Goal: Information Seeking & Learning: Learn about a topic

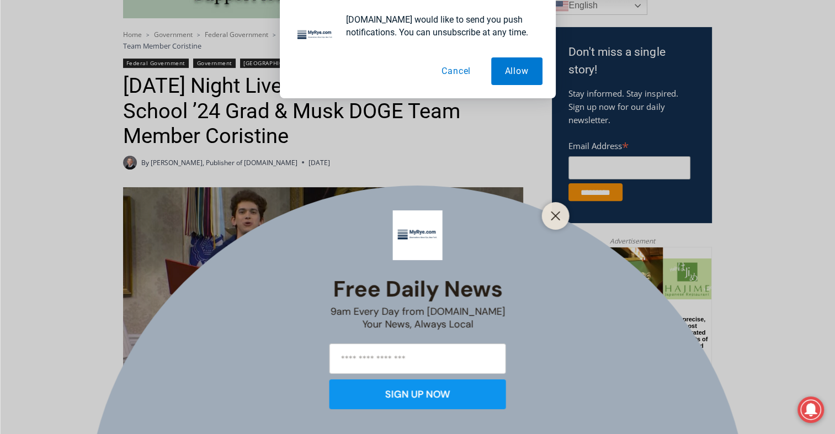
scroll to position [345, 0]
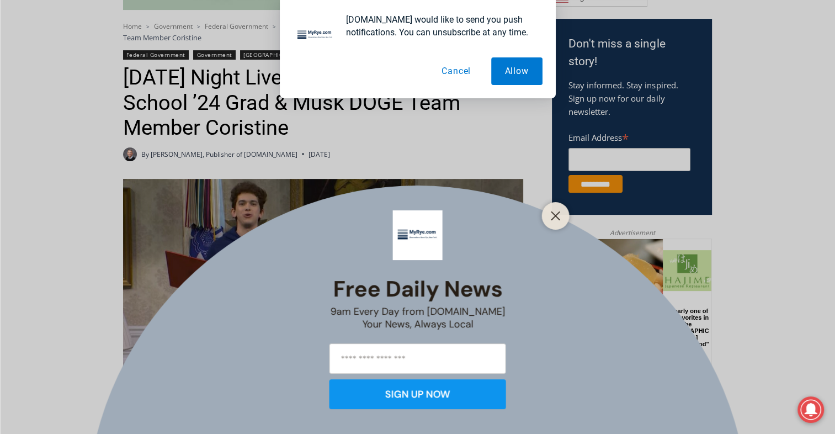
click at [460, 74] on button "Cancel" at bounding box center [456, 71] width 57 height 28
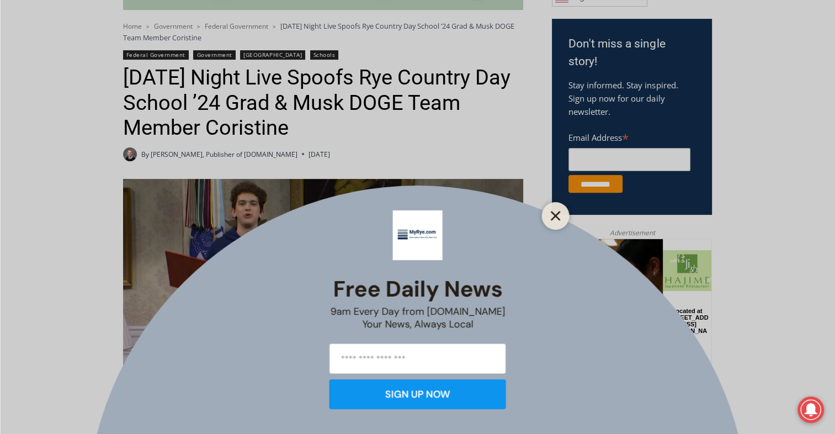
click at [553, 215] on icon "Close" at bounding box center [556, 216] width 10 height 10
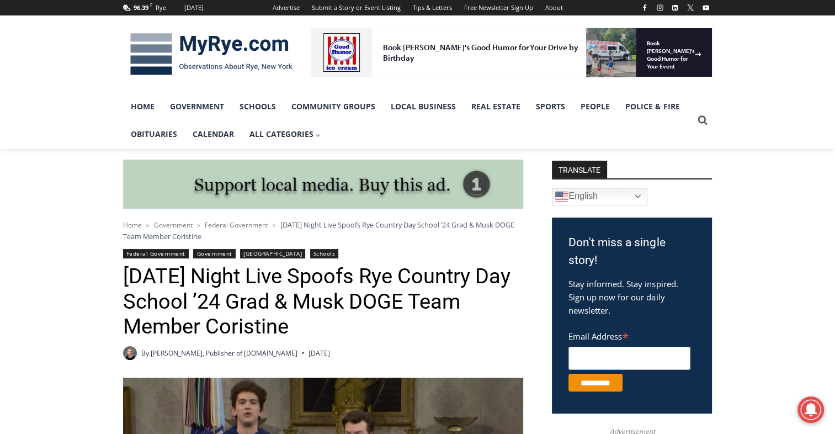
scroll to position [0, 0]
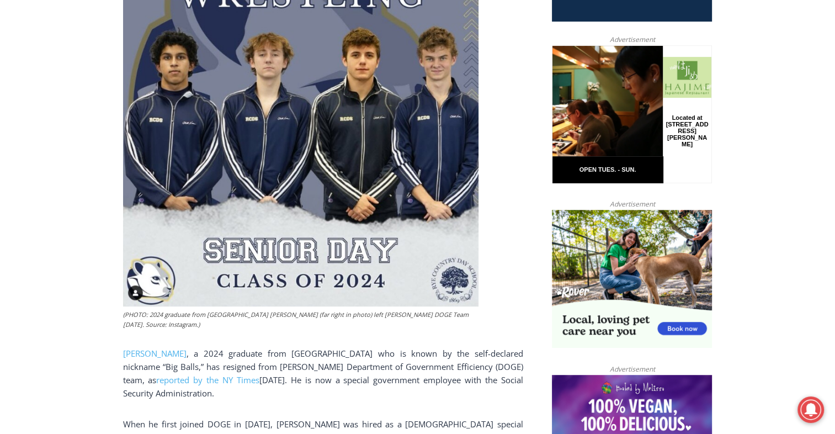
scroll to position [541, 0]
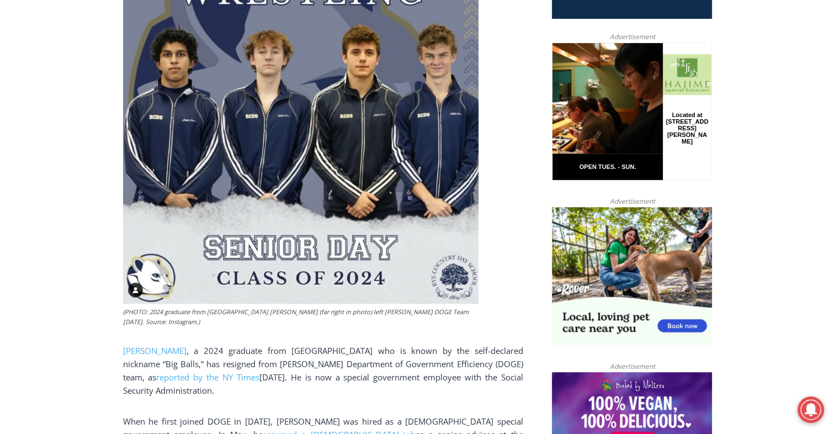
click at [337, 128] on img at bounding box center [300, 124] width 355 height 357
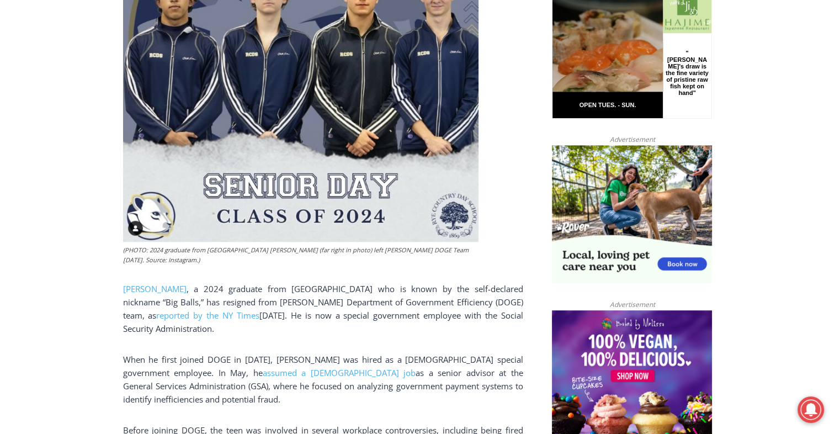
scroll to position [477, 0]
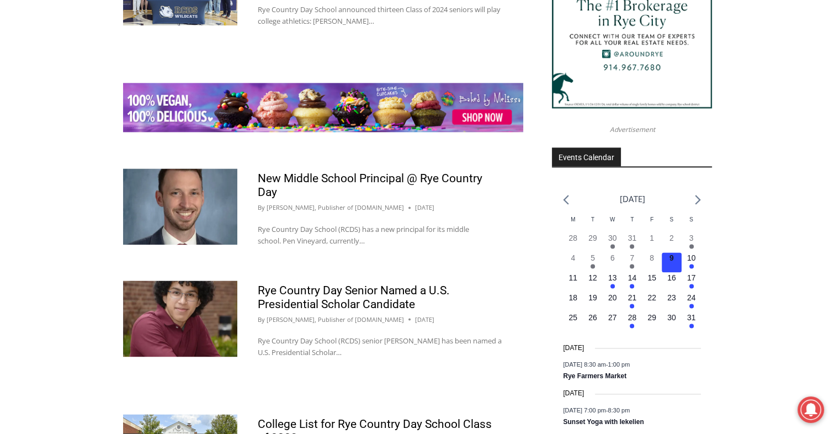
scroll to position [1384, 0]
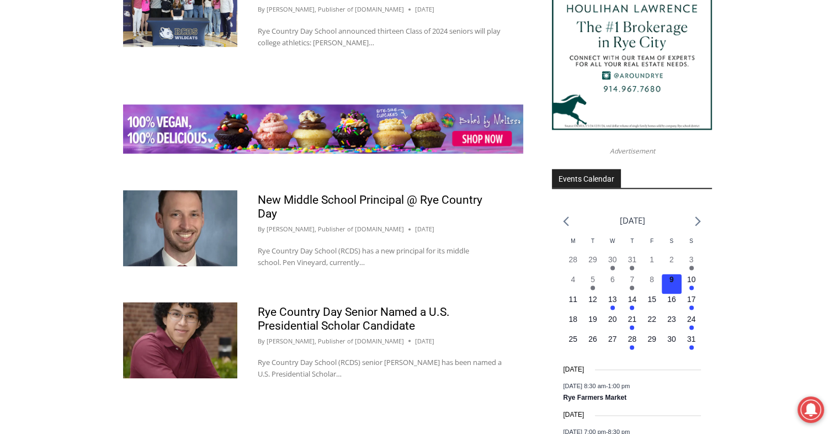
click at [180, 232] on img at bounding box center [180, 228] width 114 height 76
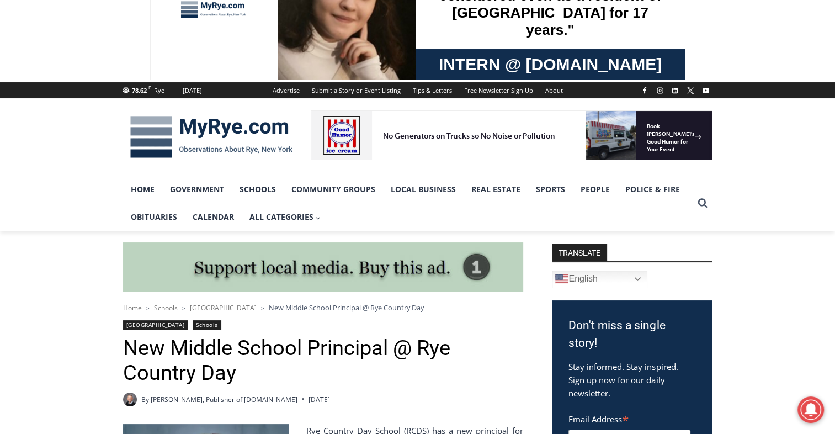
scroll to position [51, 0]
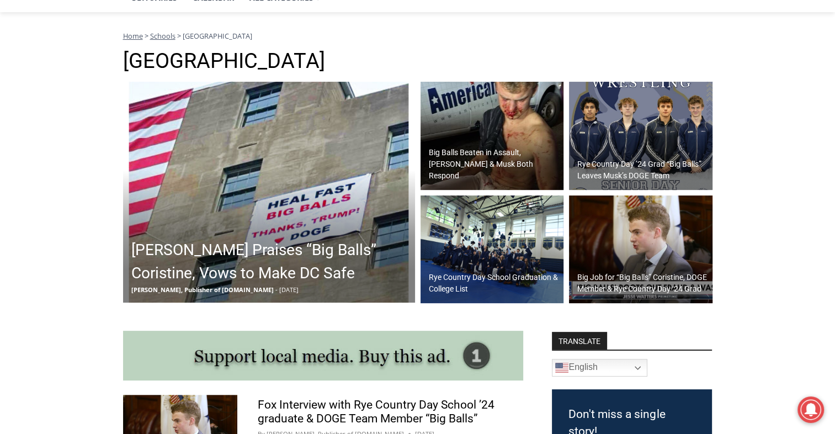
scroll to position [285, 0]
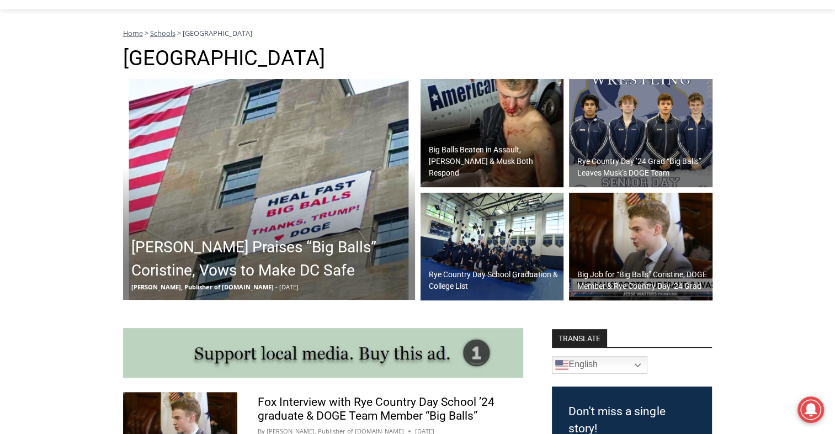
click at [666, 116] on img at bounding box center [640, 133] width 143 height 108
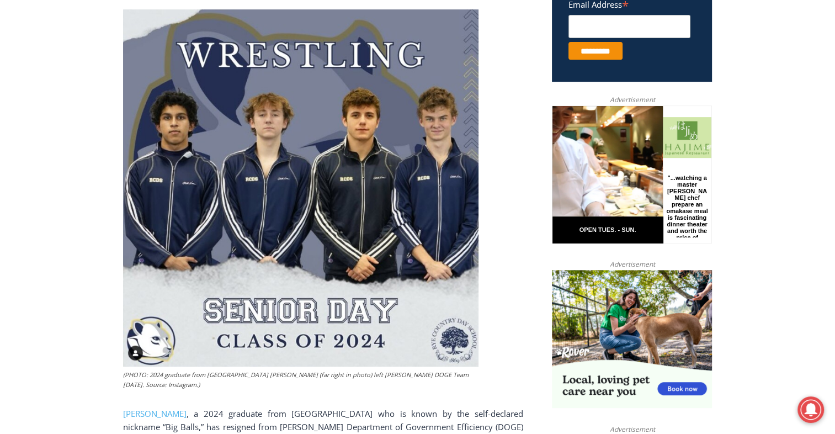
scroll to position [475, 0]
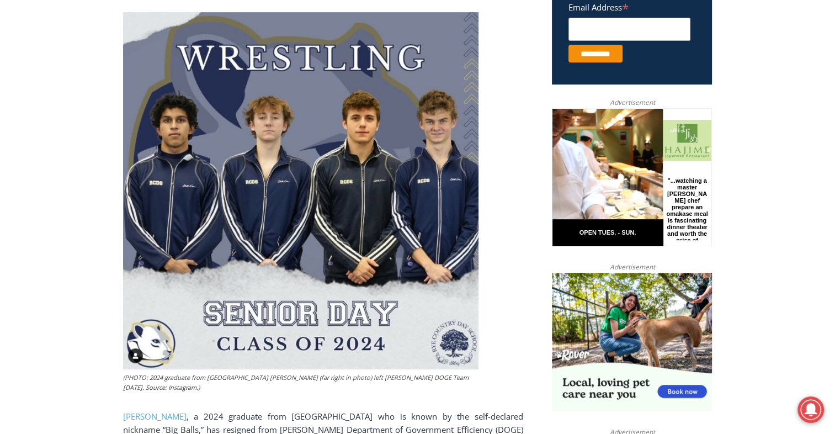
click at [353, 139] on img at bounding box center [300, 190] width 355 height 357
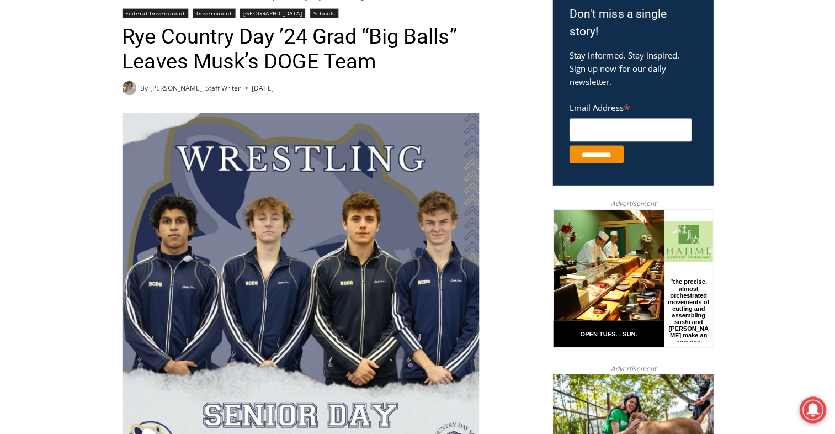
scroll to position [39, 0]
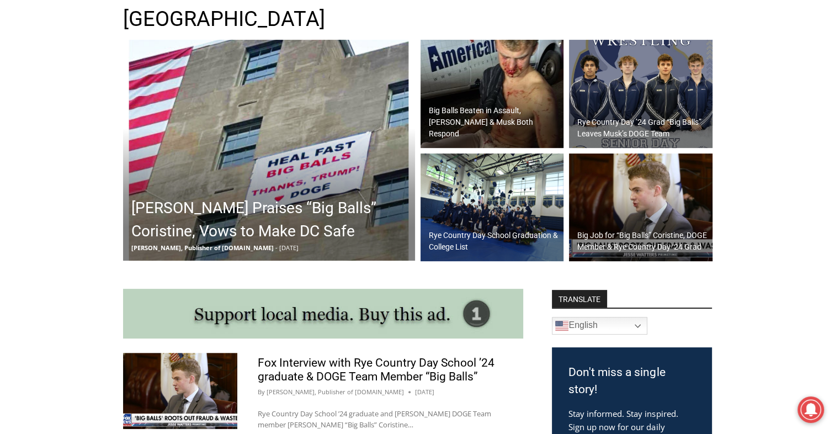
scroll to position [322, 0]
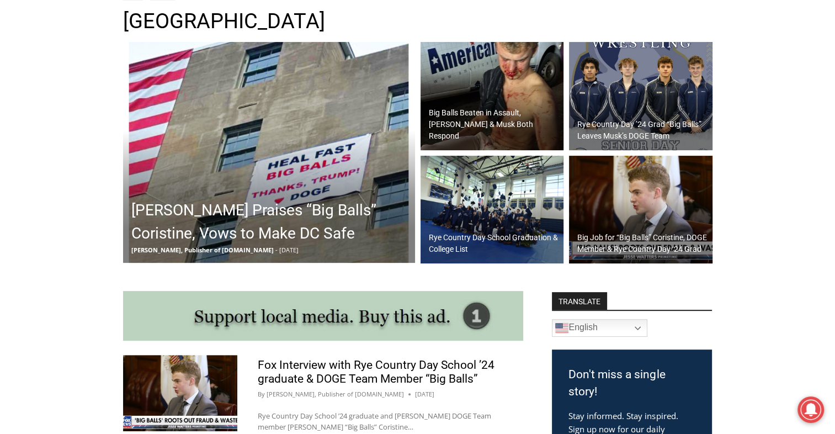
click at [662, 74] on img at bounding box center [640, 96] width 143 height 108
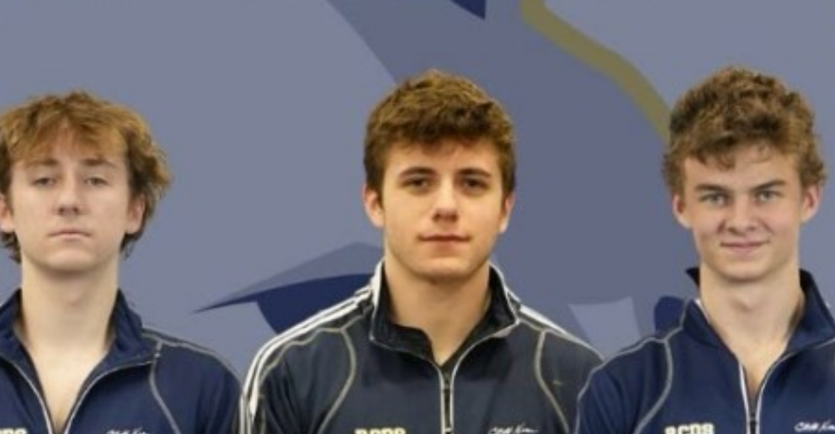
scroll to position [490, 0]
